Goal: Task Accomplishment & Management: Manage account settings

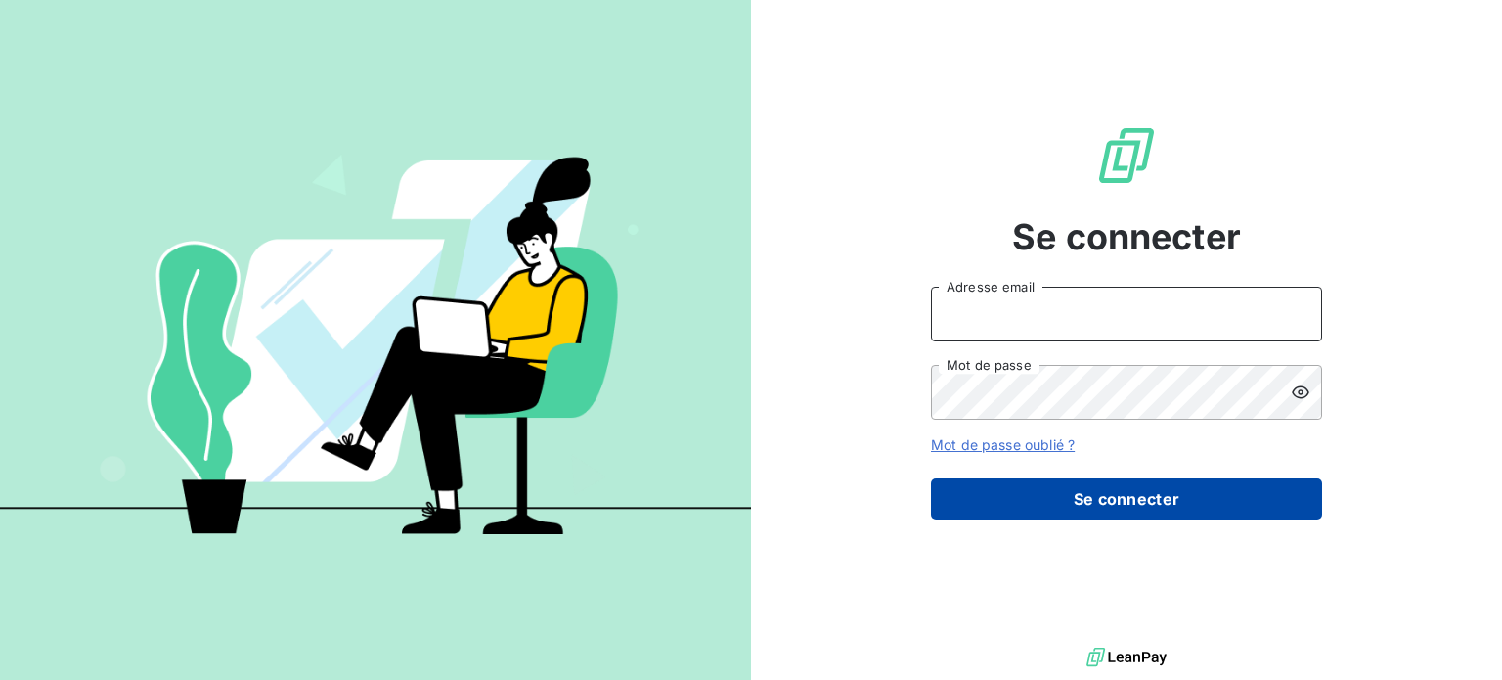
type input "[PERSON_NAME][EMAIL_ADDRESS][DOMAIN_NAME]"
click at [1056, 517] on button "Se connecter" at bounding box center [1126, 498] width 391 height 41
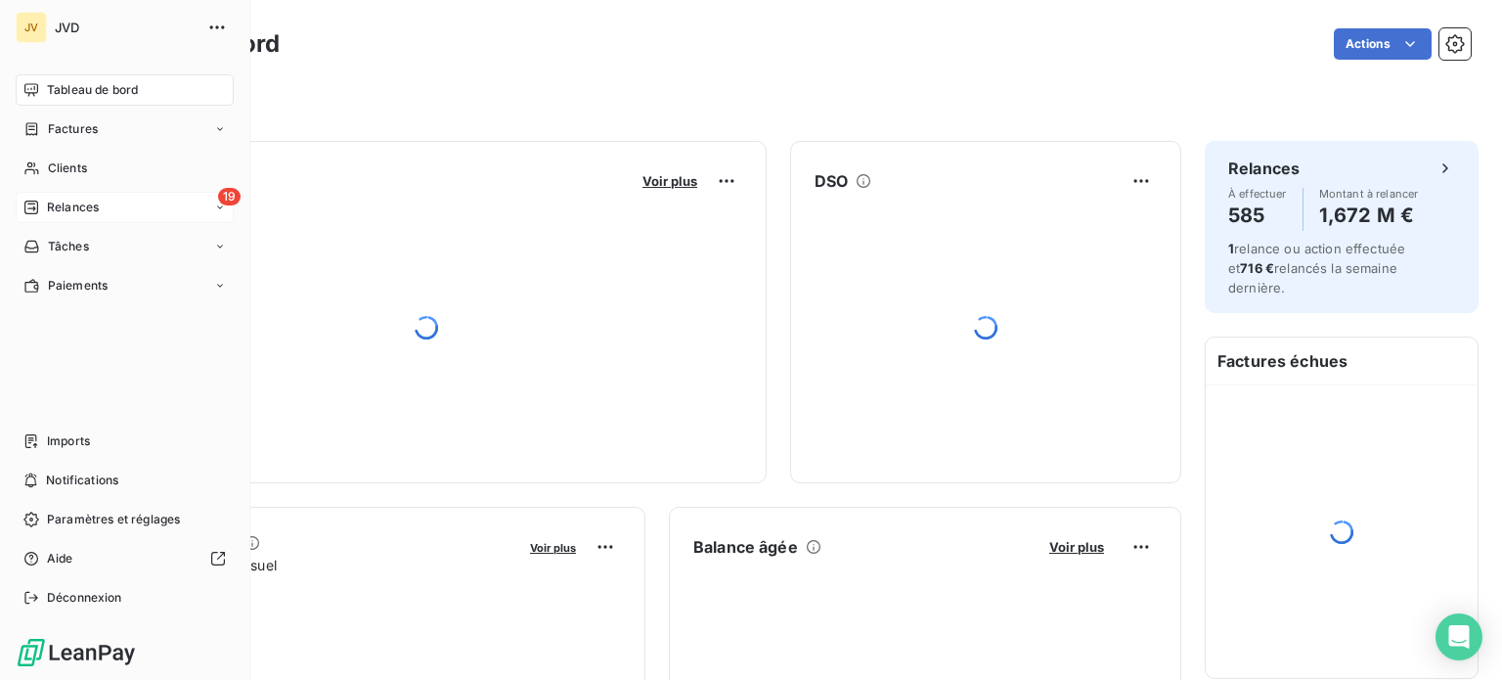
click at [39, 202] on div "Relances" at bounding box center [60, 208] width 75 height 18
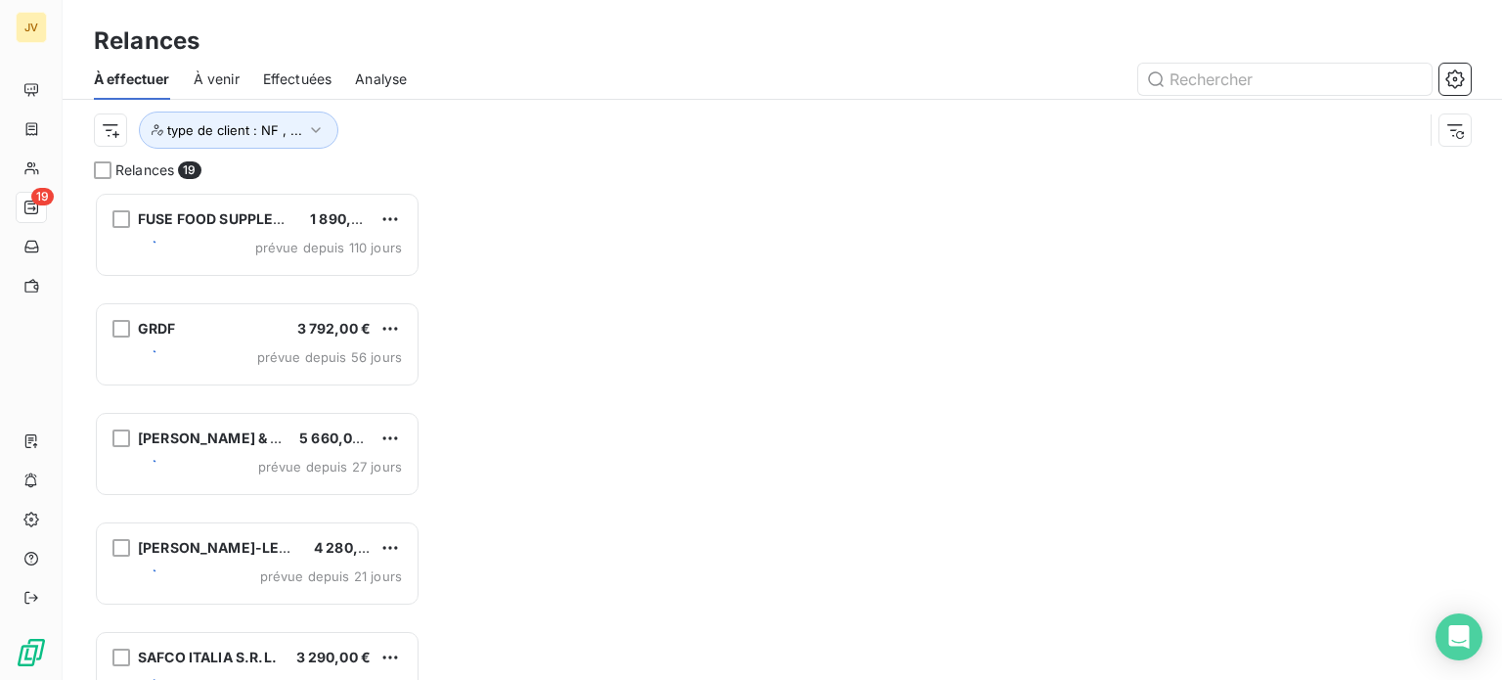
scroll to position [473, 311]
